Goal: Transaction & Acquisition: Download file/media

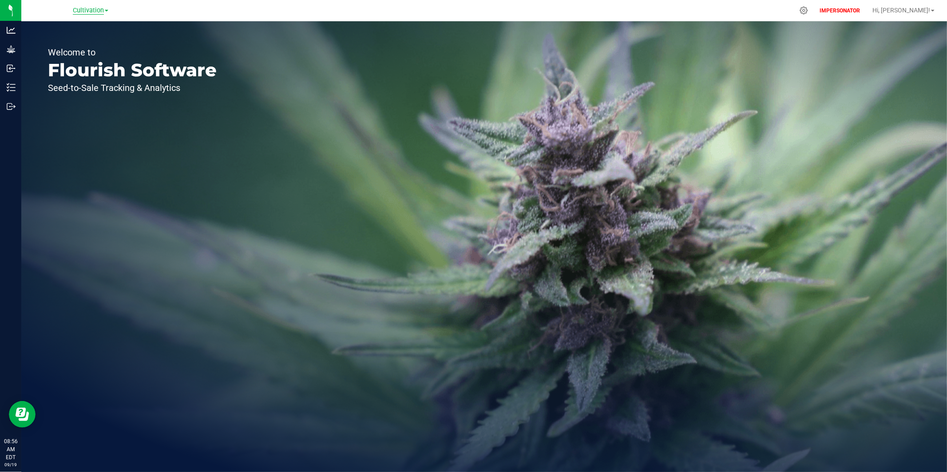
click at [95, 13] on span "Cultivation" at bounding box center [88, 11] width 31 height 8
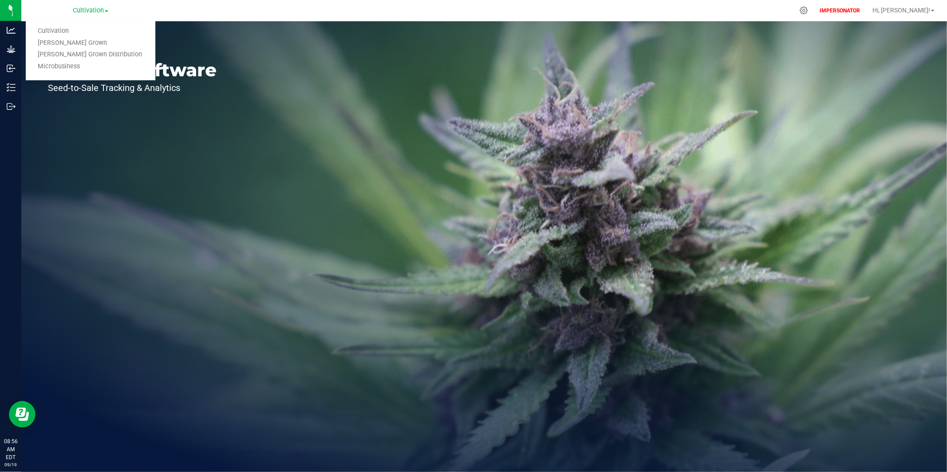
click at [86, 41] on link "[PERSON_NAME] Grown" at bounding box center [91, 43] width 130 height 12
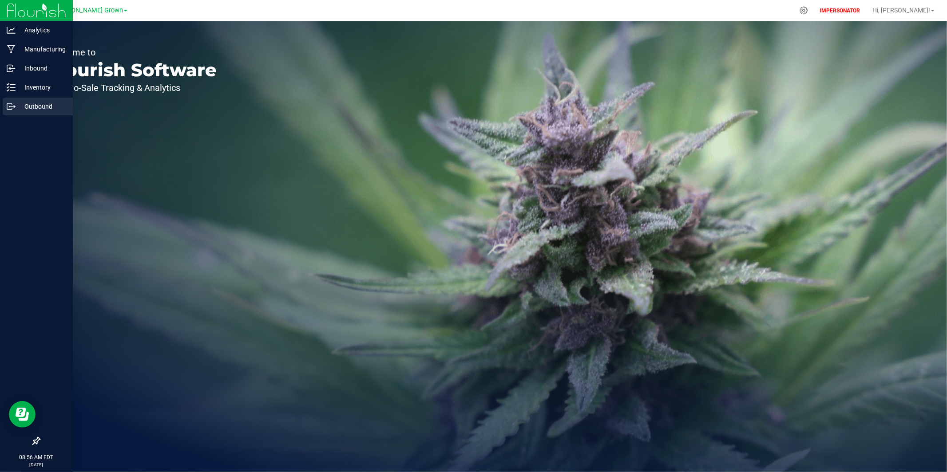
click at [30, 109] on p "Outbound" at bounding box center [42, 106] width 53 height 11
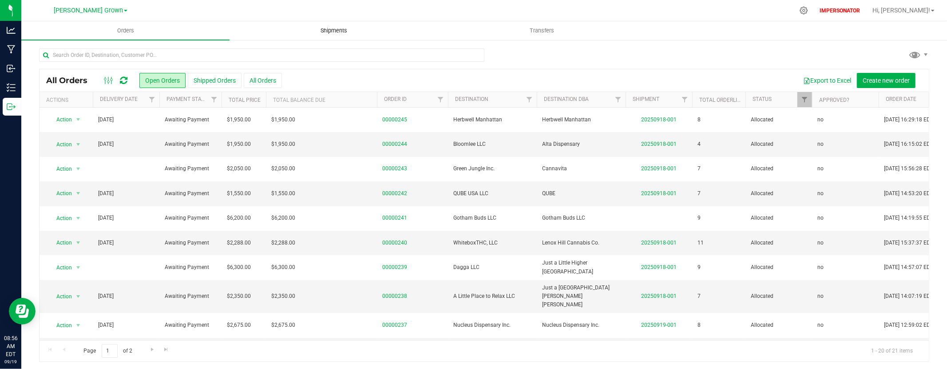
click at [332, 33] on span "Shipments" at bounding box center [334, 31] width 51 height 8
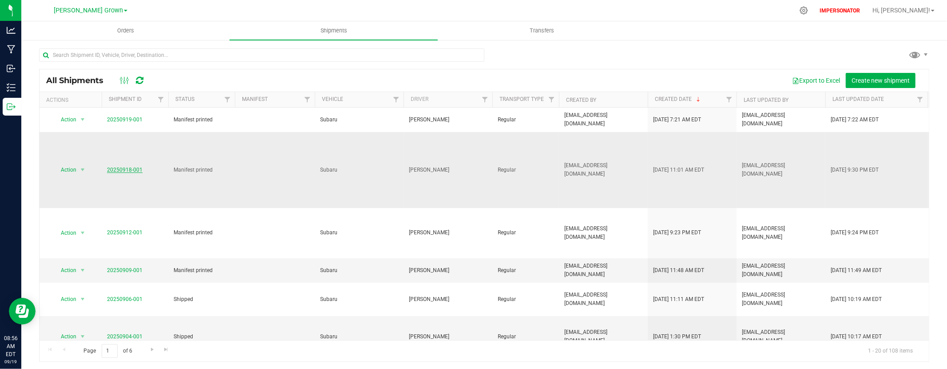
click at [111, 167] on link "20250918-001" at bounding box center [125, 170] width 36 height 6
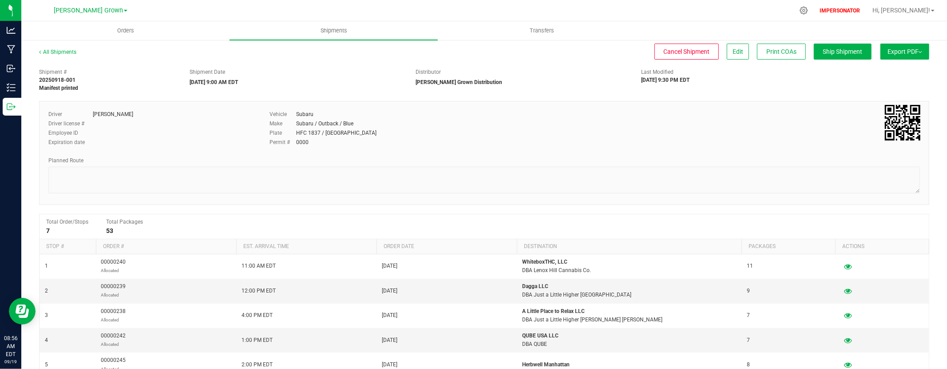
click at [908, 56] on button "Export PDF" at bounding box center [905, 52] width 49 height 16
drag, startPoint x: 893, startPoint y: 73, endPoint x: 887, endPoint y: 79, distance: 8.2
click at [893, 73] on span "Manifest by Package ID" at bounding box center [892, 71] width 56 height 6
